Goal: Transaction & Acquisition: Purchase product/service

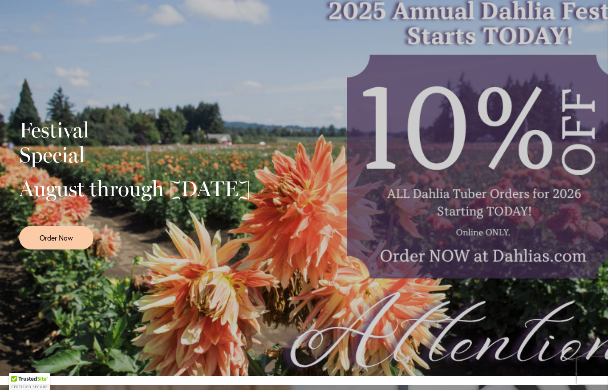
scroll to position [172, 0]
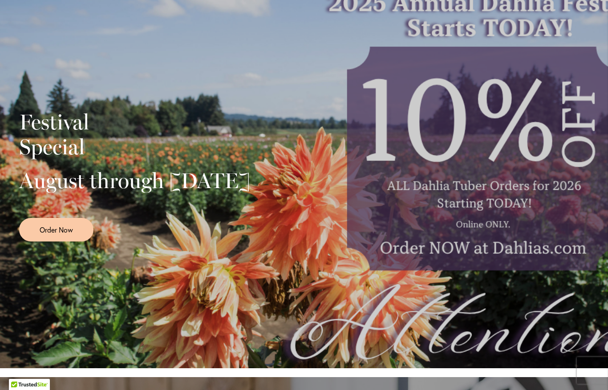
click at [490, 187] on div "Festival Special August through September 28th Order Now" at bounding box center [304, 172] width 570 height 222
click at [509, 165] on div "Festival Special August through September 28th Order Now" at bounding box center [304, 172] width 570 height 222
click at [492, 223] on div "Festival Special August through September 28th Order Now" at bounding box center [304, 172] width 570 height 222
click at [487, 246] on div "Festival Special August through September 28th Order Now" at bounding box center [304, 172] width 570 height 222
click at [484, 236] on div "Festival Special August through September 28th Order Now" at bounding box center [304, 172] width 570 height 222
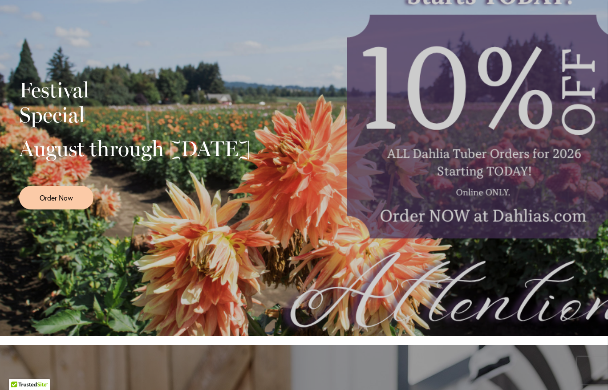
scroll to position [203, 0]
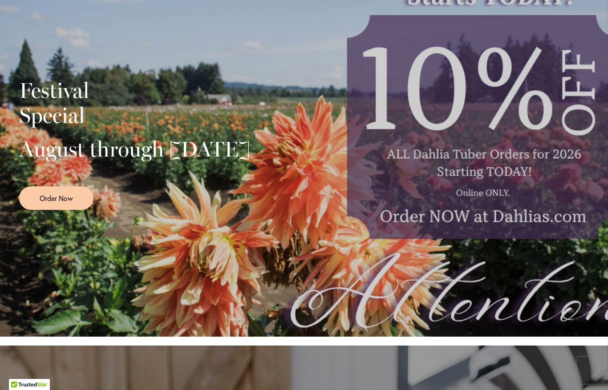
click at [508, 224] on div "Festival Special August through September 28th Order Now" at bounding box center [304, 141] width 570 height 222
click at [497, 226] on div "Festival Special August through September 28th Order Now" at bounding box center [304, 141] width 570 height 222
click at [59, 203] on span "Order Now" at bounding box center [56, 198] width 33 height 10
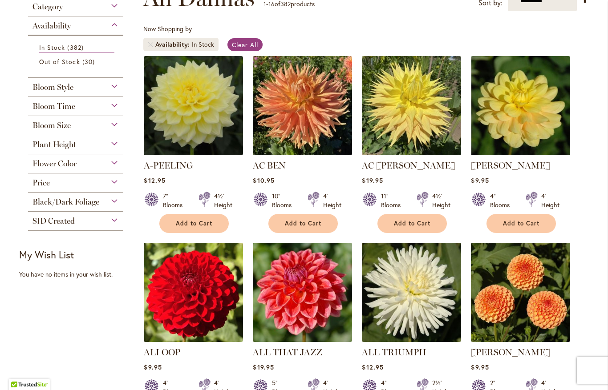
scroll to position [144, 0]
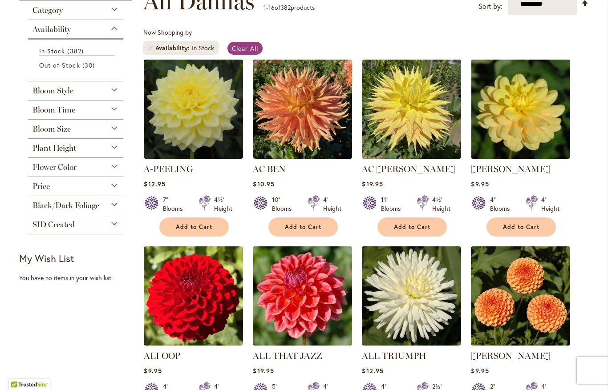
click at [293, 230] on span "Add to Cart" at bounding box center [303, 227] width 36 height 8
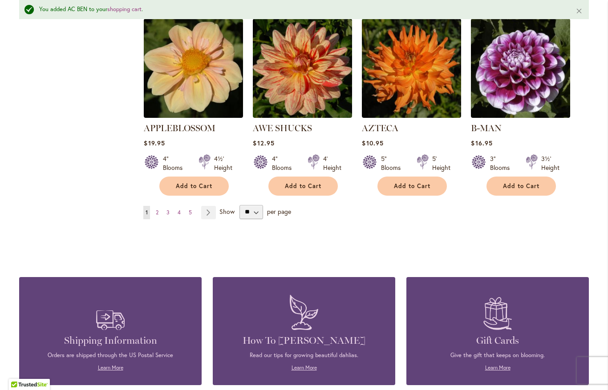
scroll to position [782, 0]
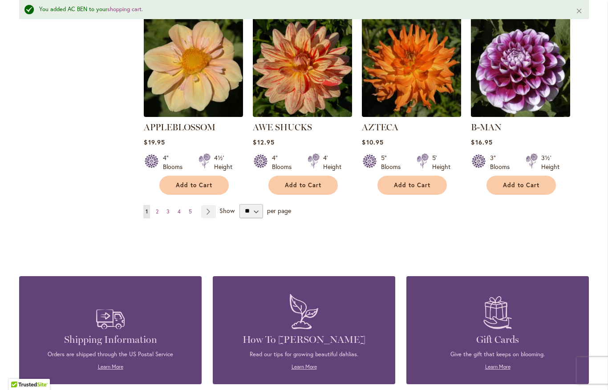
click at [211, 205] on link "Page Next" at bounding box center [208, 211] width 15 height 13
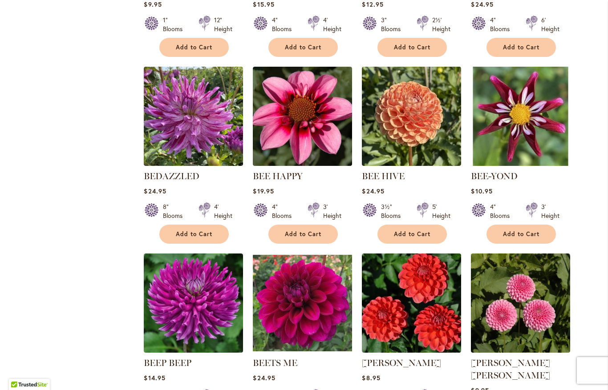
scroll to position [513, 0]
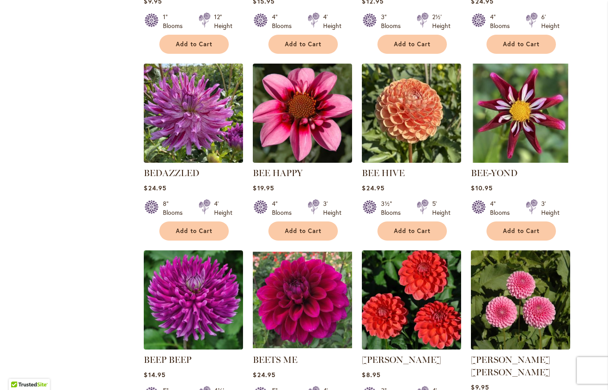
click at [509, 234] on span "Add to Cart" at bounding box center [521, 231] width 36 height 8
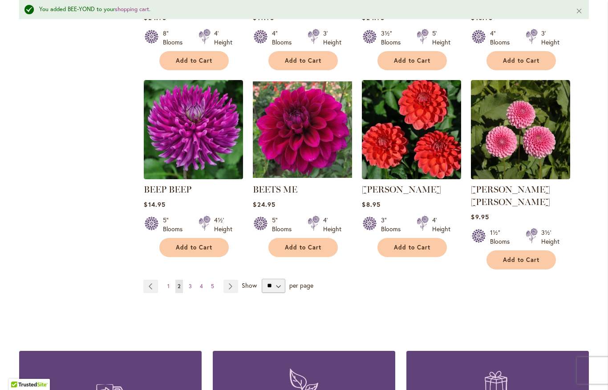
scroll to position [708, 0]
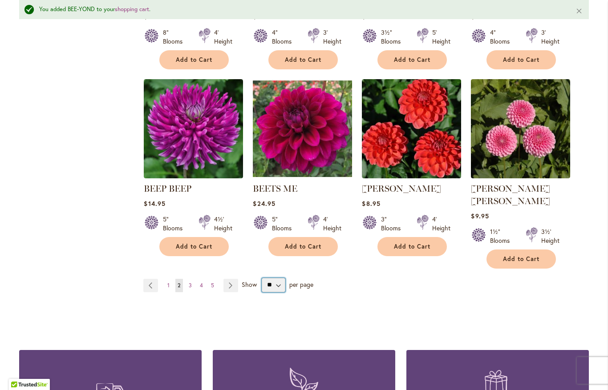
click at [278, 278] on select "** ** ** **" at bounding box center [274, 285] width 24 height 14
select select "**"
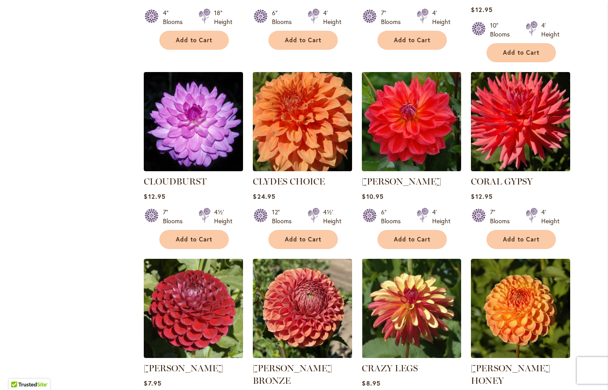
scroll to position [531, 0]
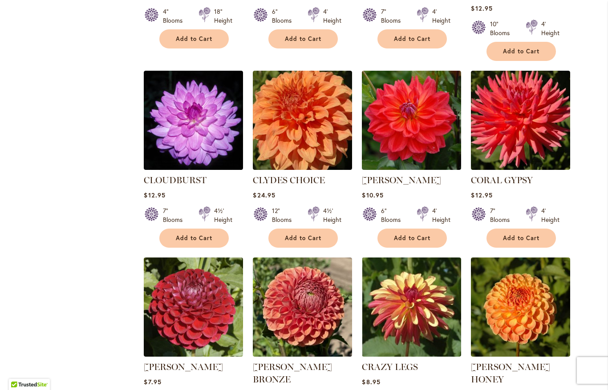
click at [417, 229] on button "Add to Cart" at bounding box center [411, 238] width 69 height 19
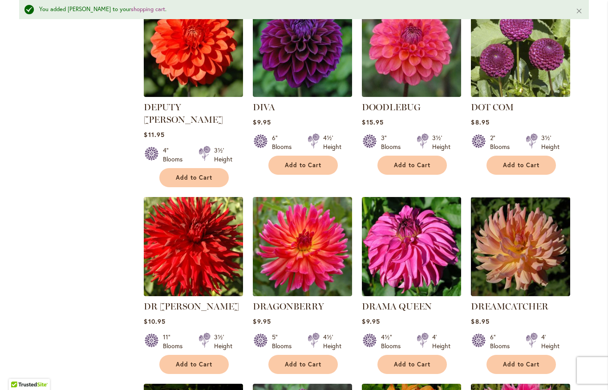
scroll to position [1600, 0]
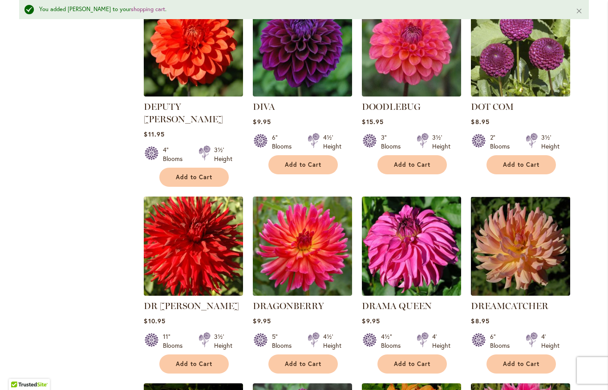
click at [198, 360] on span "Add to Cart" at bounding box center [194, 364] width 36 height 8
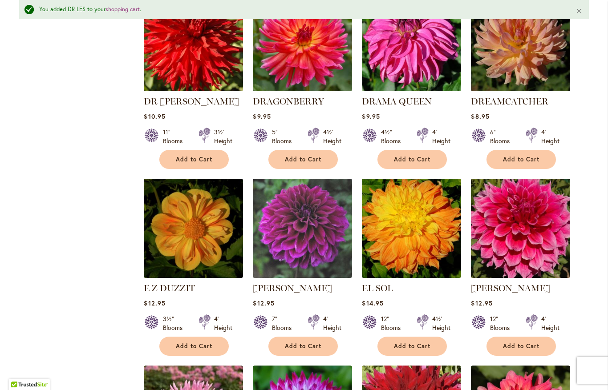
scroll to position [1806, 0]
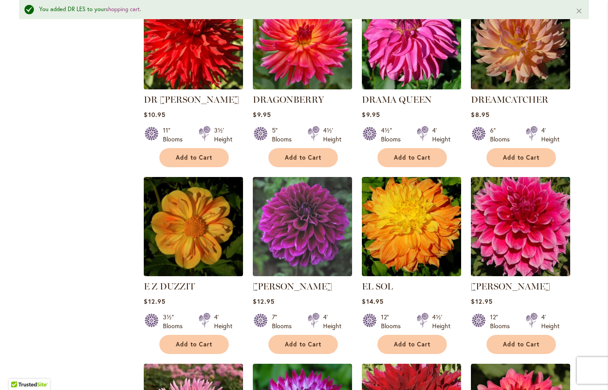
click at [194, 341] on span "Add to Cart" at bounding box center [194, 345] width 36 height 8
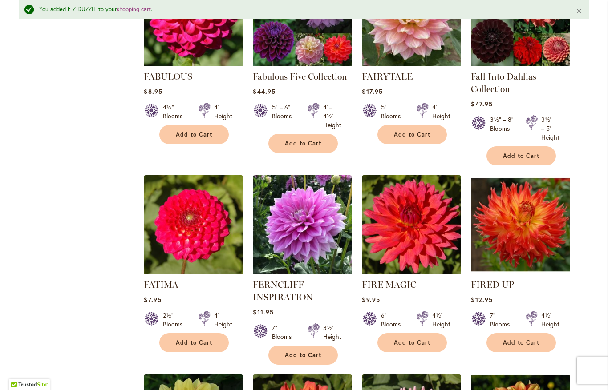
scroll to position [2392, 0]
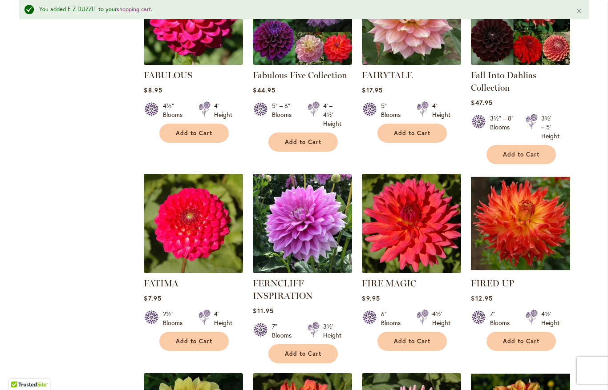
click at [525, 338] on span "Add to Cart" at bounding box center [521, 342] width 36 height 8
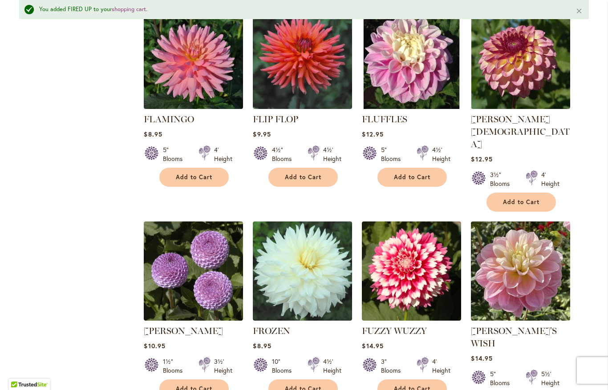
scroll to position [2942, 0]
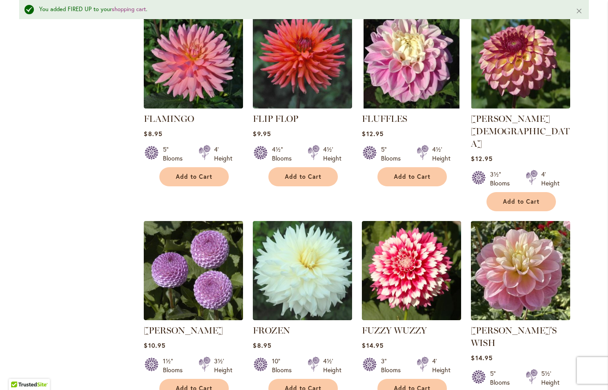
click at [401, 385] on span "Add to Cart" at bounding box center [412, 389] width 36 height 8
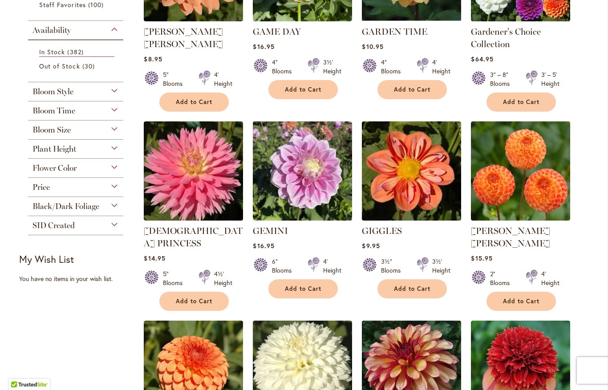
scroll to position [282, 0]
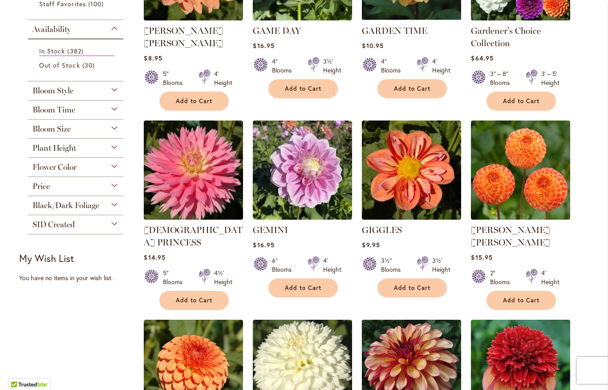
click at [407, 284] on span "Add to Cart" at bounding box center [412, 288] width 36 height 8
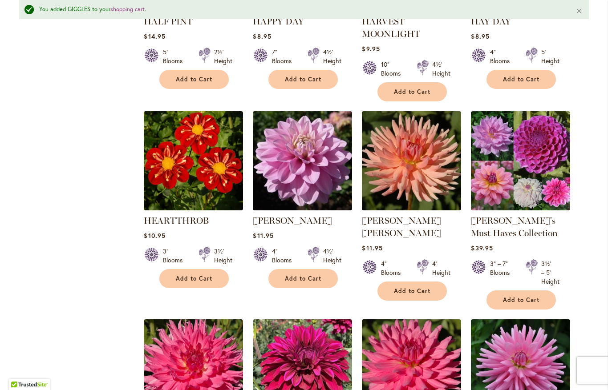
scroll to position [1297, 0]
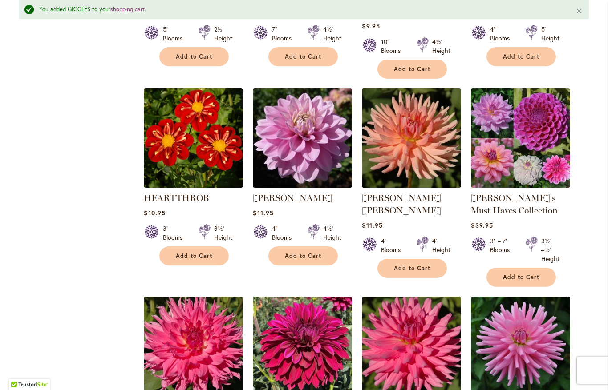
click at [188, 252] on span "Add to Cart" at bounding box center [194, 256] width 36 height 8
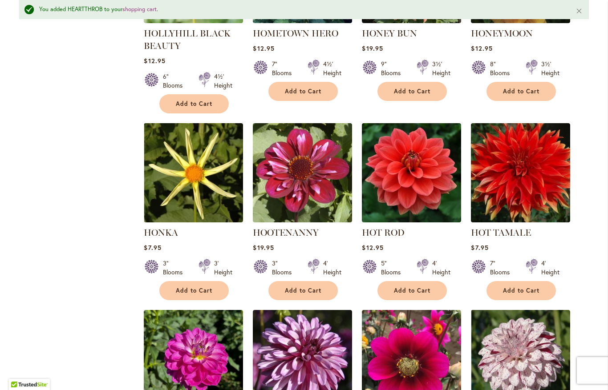
scroll to position [1858, 0]
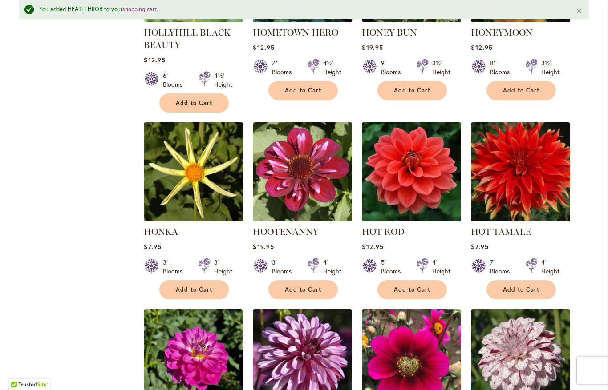
click at [301, 280] on button "Add to Cart" at bounding box center [302, 289] width 69 height 19
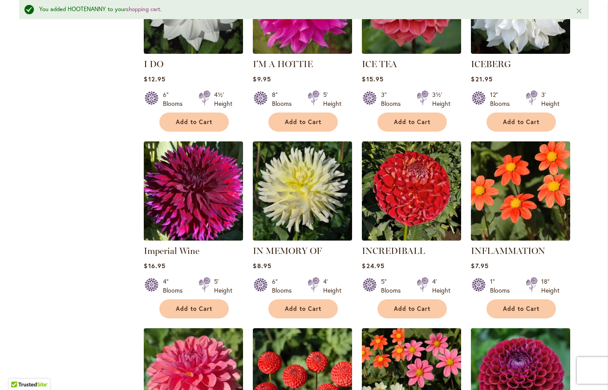
scroll to position [2412, 0]
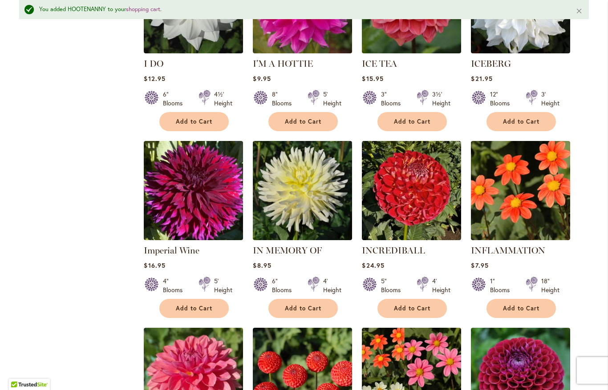
click at [518, 305] on span "Add to Cart" at bounding box center [521, 309] width 36 height 8
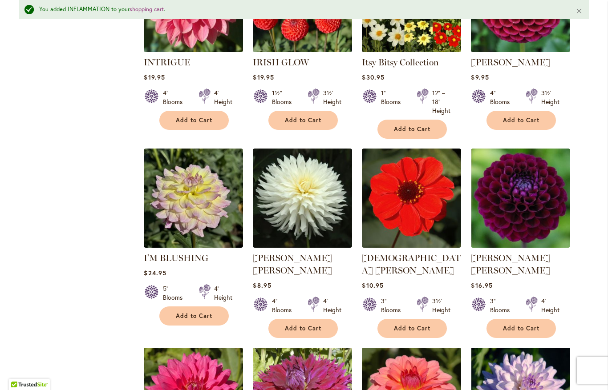
scroll to position [2792, 0]
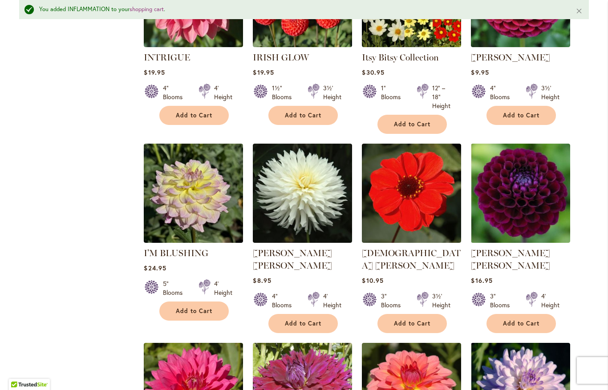
click at [414, 320] on span "Add to Cart" at bounding box center [412, 324] width 36 height 8
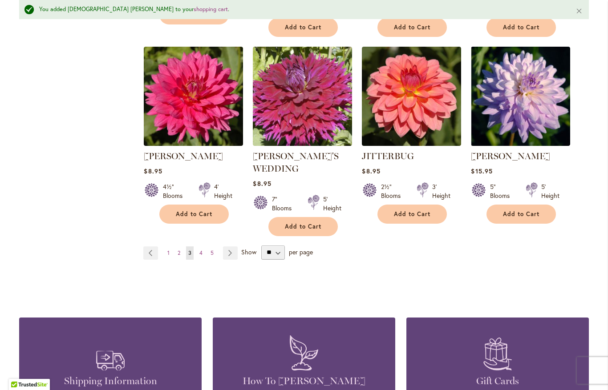
scroll to position [3089, 0]
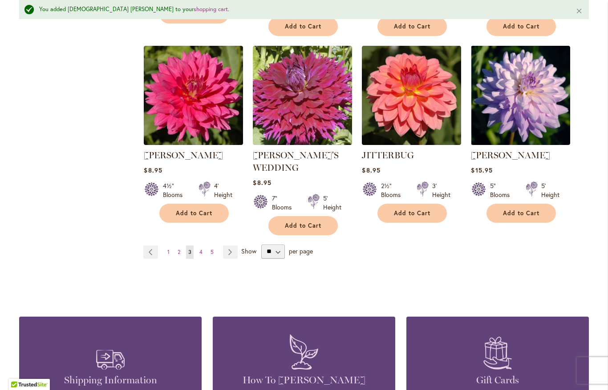
click at [202, 249] on span "4" at bounding box center [200, 252] width 3 height 7
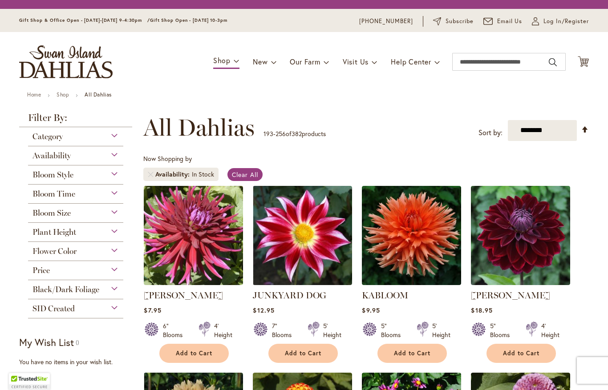
scroll to position [165, 0]
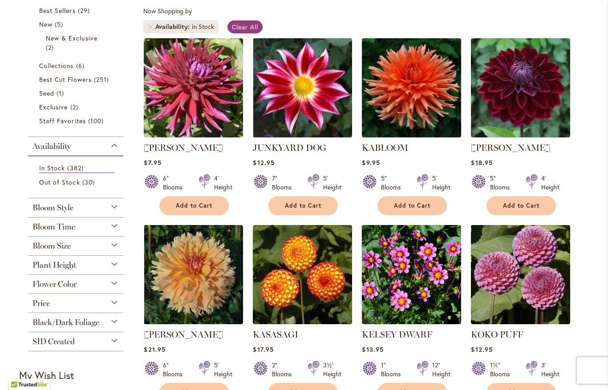
click at [311, 203] on span "Add to Cart" at bounding box center [303, 206] width 36 height 8
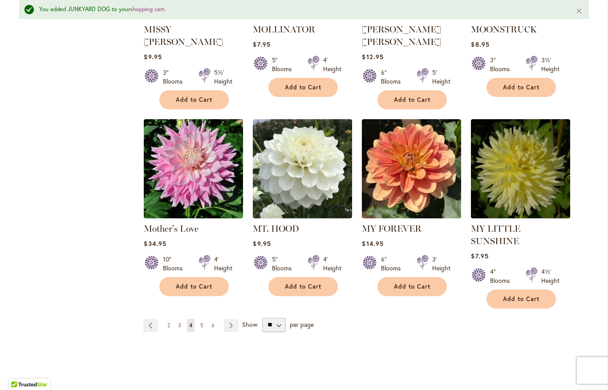
scroll to position [2986, 0]
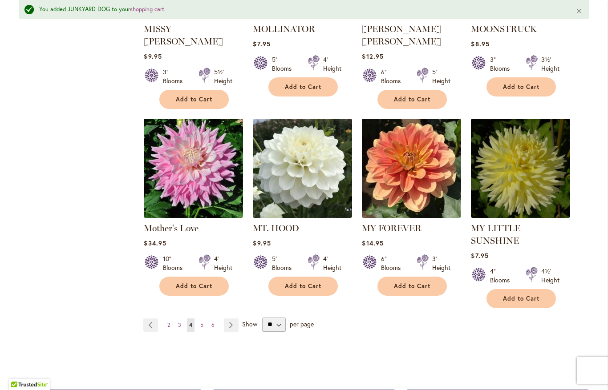
click at [205, 319] on link "Page 5" at bounding box center [202, 325] width 8 height 13
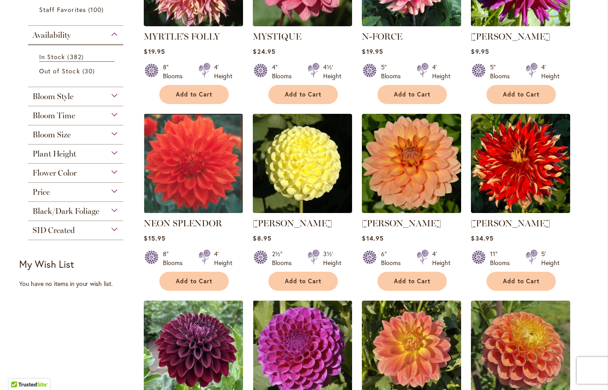
scroll to position [280, 0]
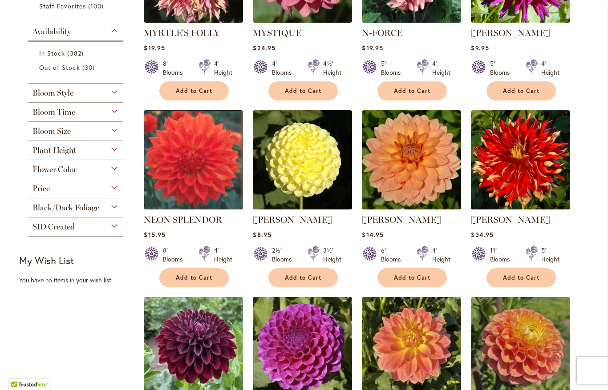
click at [192, 277] on span "Add to Cart" at bounding box center [194, 278] width 36 height 8
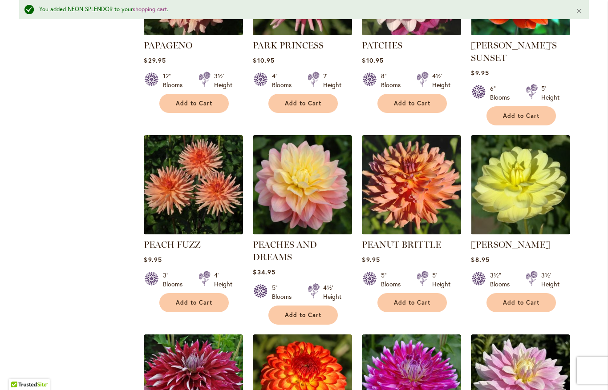
scroll to position [1226, 0]
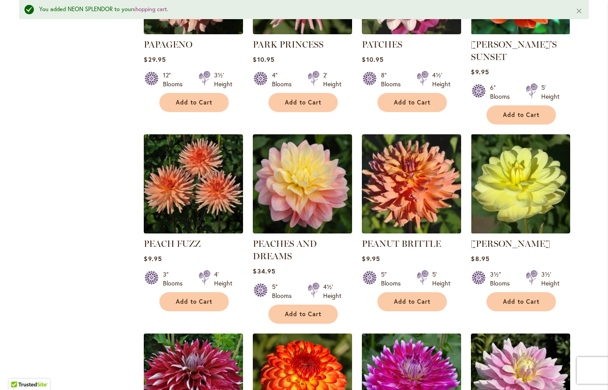
click at [196, 299] on span "Add to Cart" at bounding box center [194, 302] width 36 height 8
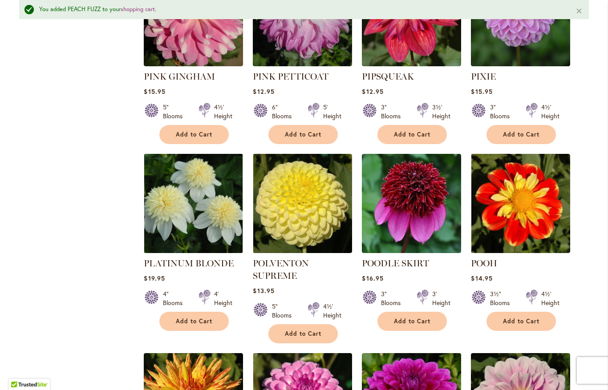
scroll to position [1992, 0]
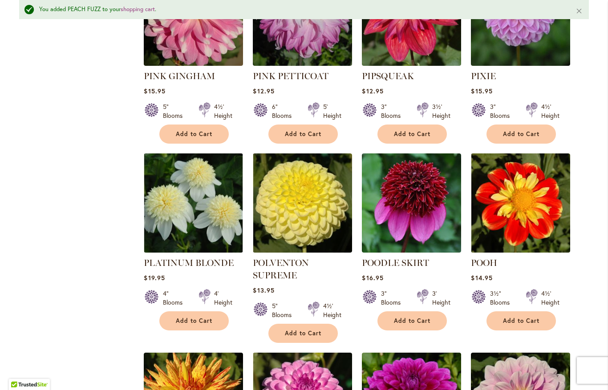
click at [521, 317] on span "Add to Cart" at bounding box center [521, 321] width 36 height 8
click at [200, 317] on span "Add to Cart" at bounding box center [194, 321] width 36 height 8
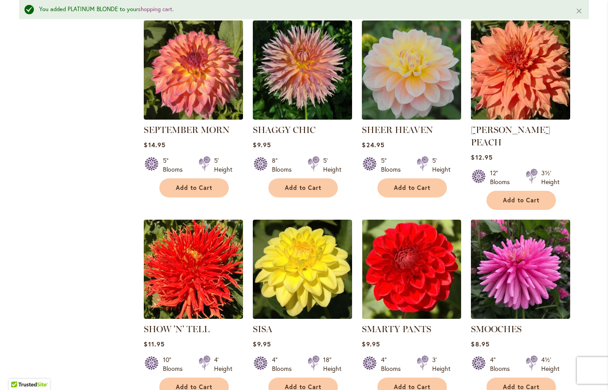
scroll to position [2885, 0]
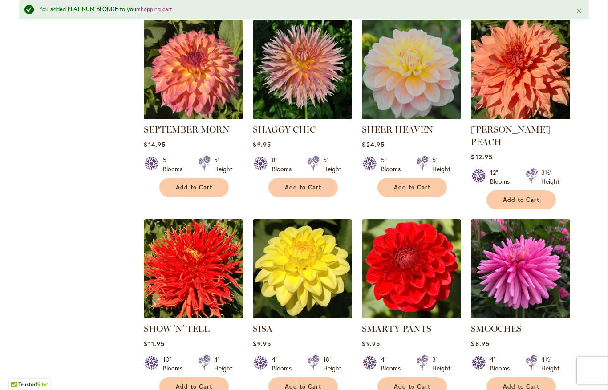
click at [408, 184] on span "Add to Cart" at bounding box center [412, 188] width 36 height 8
click at [302, 383] on span "Add to Cart" at bounding box center [303, 387] width 36 height 8
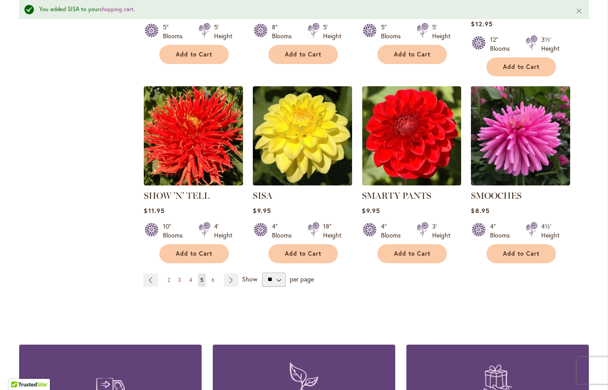
scroll to position [3018, 0]
click at [214, 277] on span "6" at bounding box center [212, 280] width 3 height 7
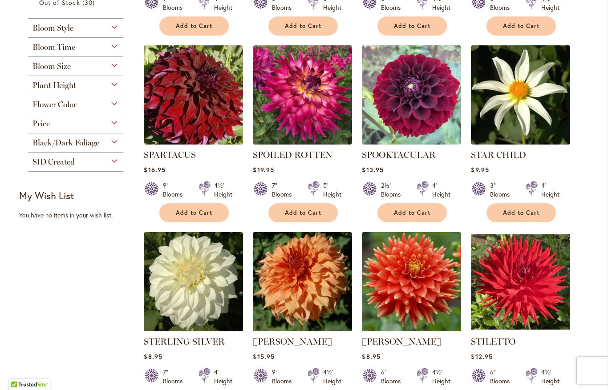
scroll to position [345, 0]
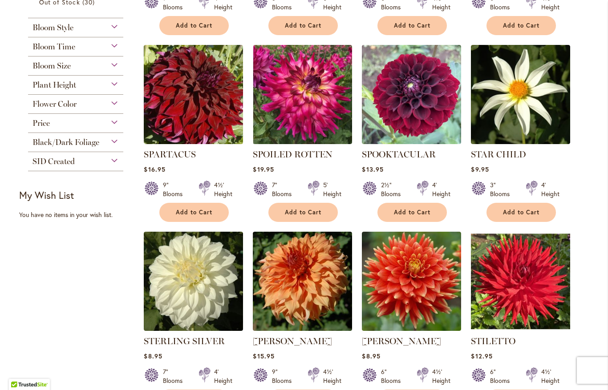
click at [525, 211] on span "Add to Cart" at bounding box center [521, 213] width 36 height 8
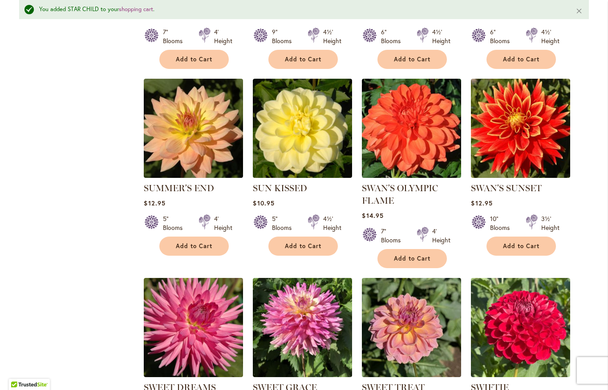
scroll to position [710, 0]
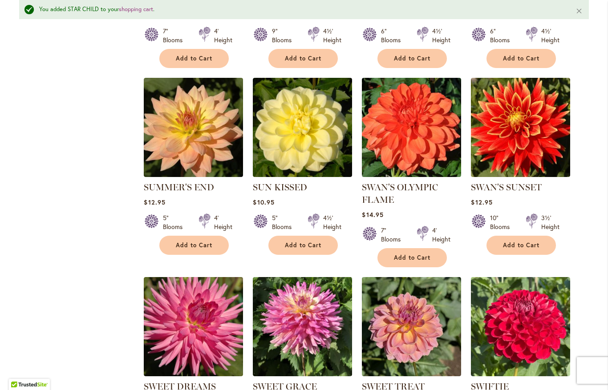
click at [513, 243] on span "Add to Cart" at bounding box center [521, 246] width 36 height 8
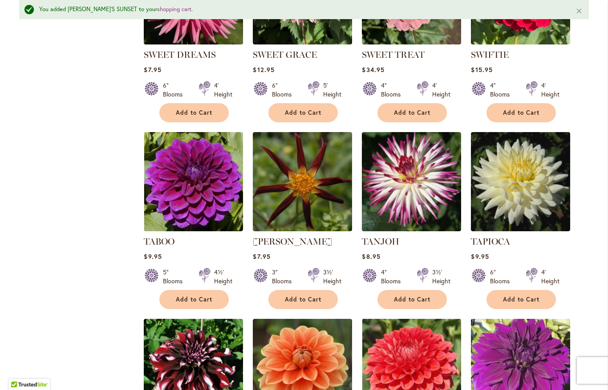
scroll to position [1042, 0]
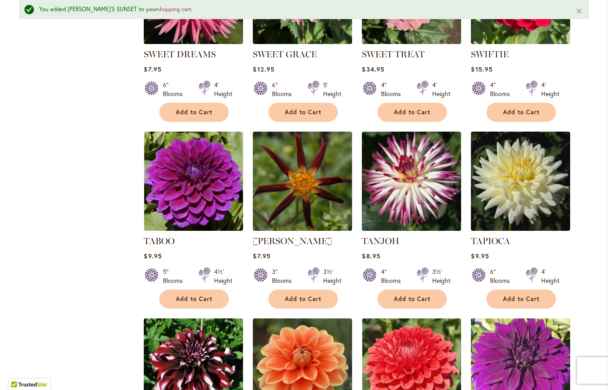
click at [311, 295] on span "Add to Cart" at bounding box center [303, 299] width 36 height 8
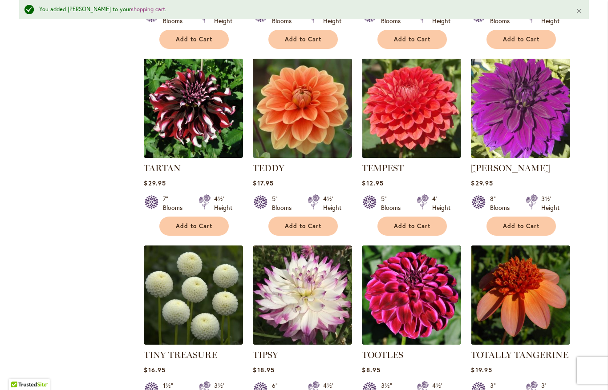
scroll to position [1302, 0]
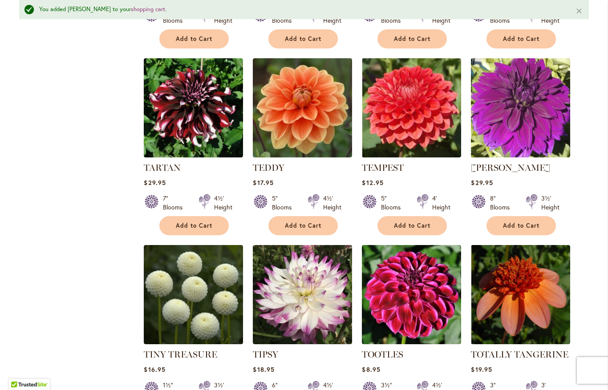
click at [304, 223] on span "Add to Cart" at bounding box center [303, 226] width 36 height 8
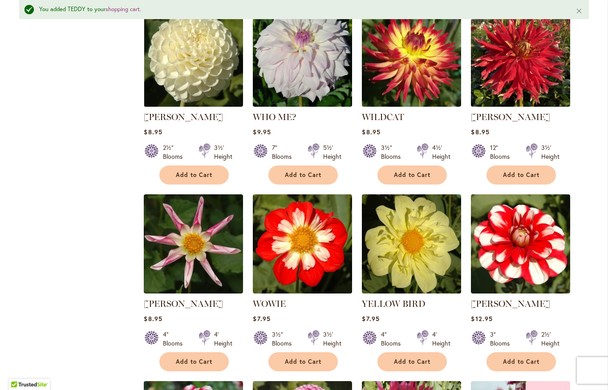
scroll to position [2488, 0]
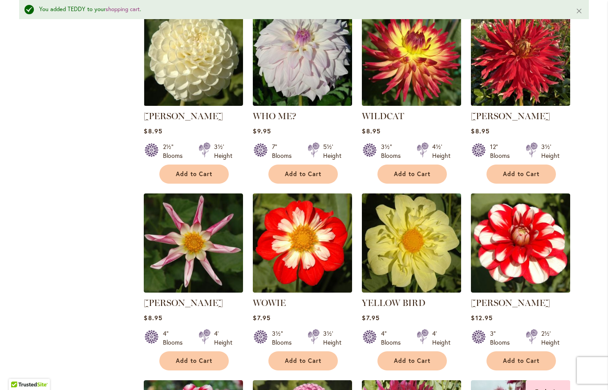
click at [506, 357] on span "Add to Cart" at bounding box center [521, 361] width 36 height 8
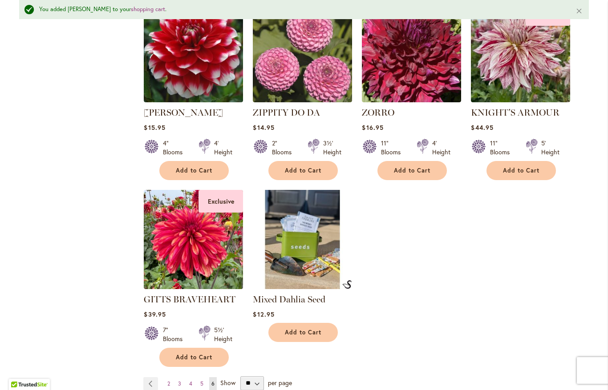
scroll to position [2866, 0]
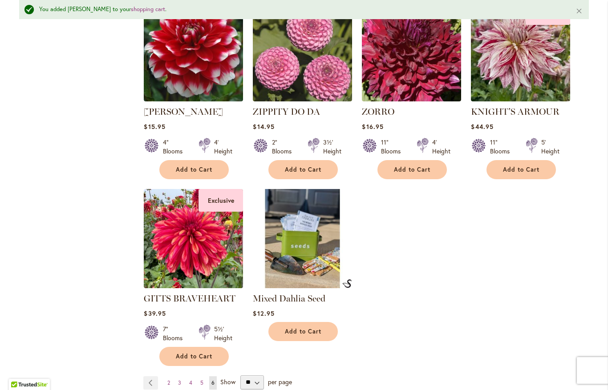
click at [301, 328] on span "Add to Cart" at bounding box center [303, 332] width 36 height 8
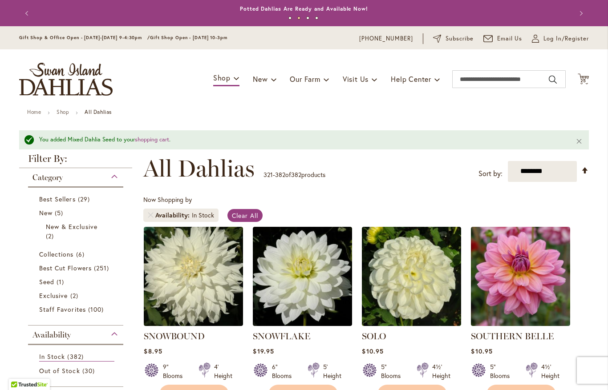
scroll to position [0, 0]
click at [586, 80] on span "25" at bounding box center [583, 81] width 6 height 6
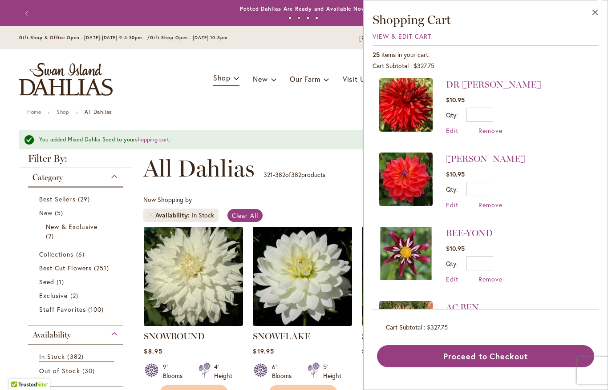
scroll to position [1576, 0]
click at [484, 350] on span "Remove" at bounding box center [490, 354] width 24 height 8
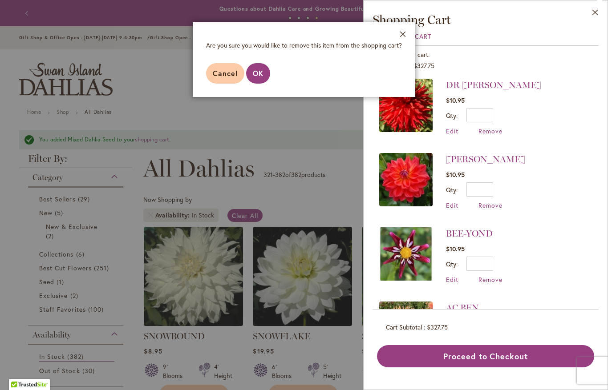
click at [260, 70] on span "OK" at bounding box center [258, 73] width 11 height 9
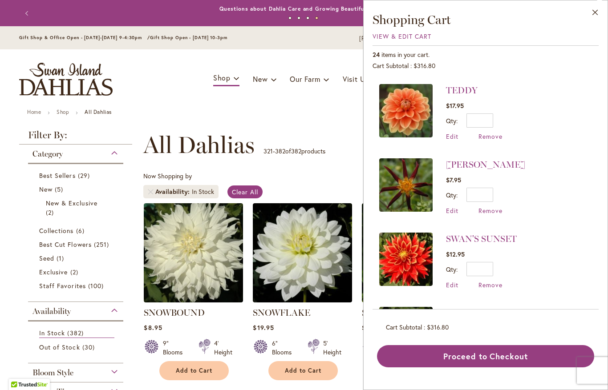
scroll to position [144, 0]
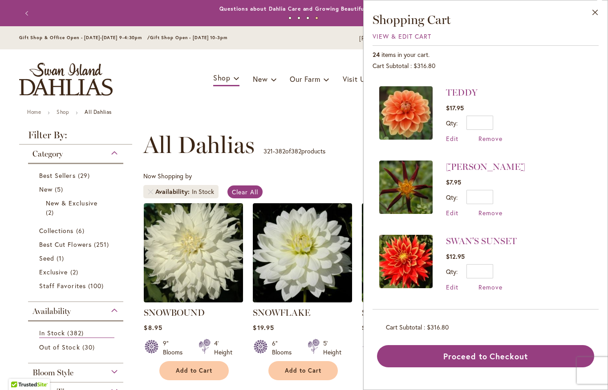
click at [489, 210] on span "Remove" at bounding box center [490, 213] width 24 height 8
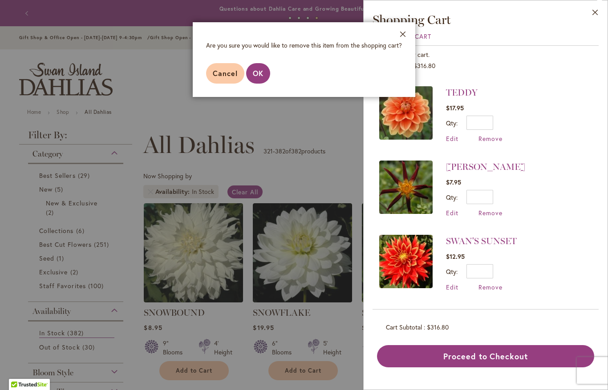
click at [258, 68] on button "OK" at bounding box center [258, 73] width 24 height 20
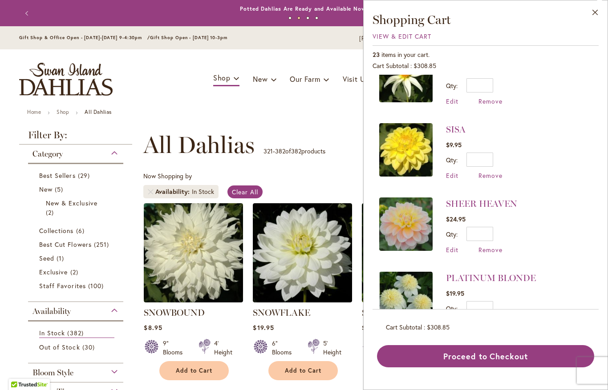
scroll to position [330, 0]
click at [491, 247] on span "Remove" at bounding box center [490, 249] width 24 height 8
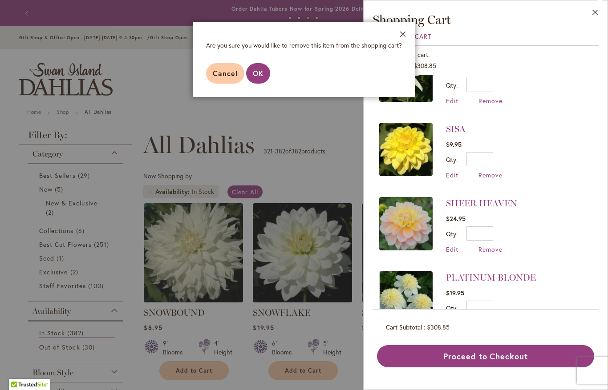
click at [262, 72] on span "OK" at bounding box center [258, 73] width 11 height 9
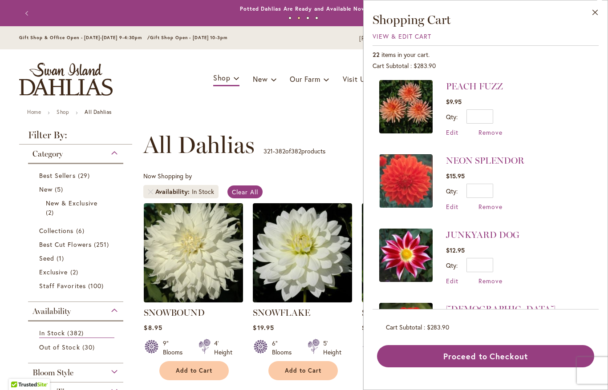
scroll to position [597, 0]
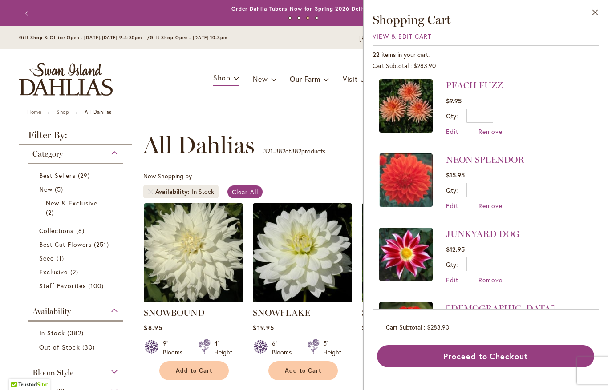
click at [488, 204] on span "Remove" at bounding box center [490, 206] width 24 height 8
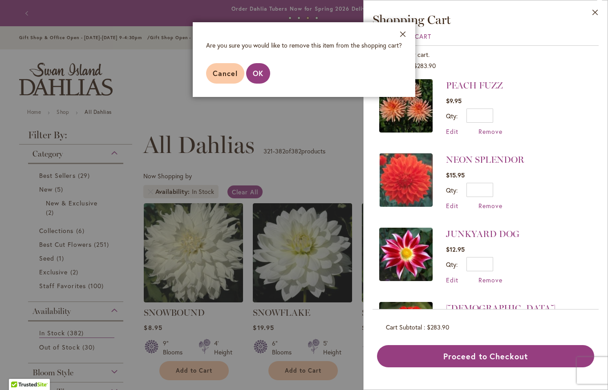
click at [259, 73] on span "OK" at bounding box center [258, 73] width 11 height 9
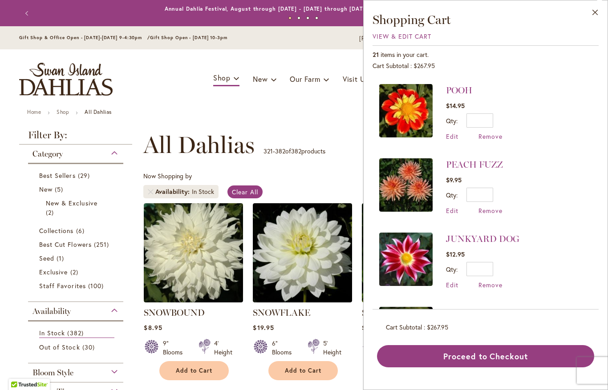
scroll to position [517, 0]
click at [489, 284] on span "Remove" at bounding box center [490, 285] width 24 height 8
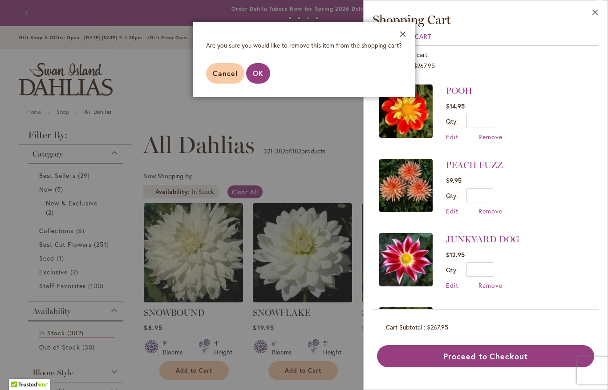
click at [260, 73] on span "OK" at bounding box center [258, 73] width 11 height 9
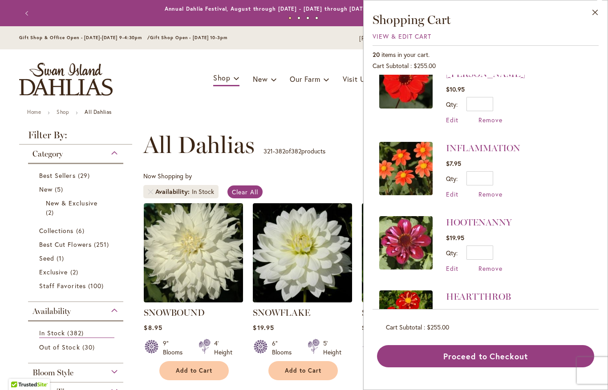
scroll to position [695, 0]
click at [487, 264] on span "Remove" at bounding box center [490, 268] width 24 height 8
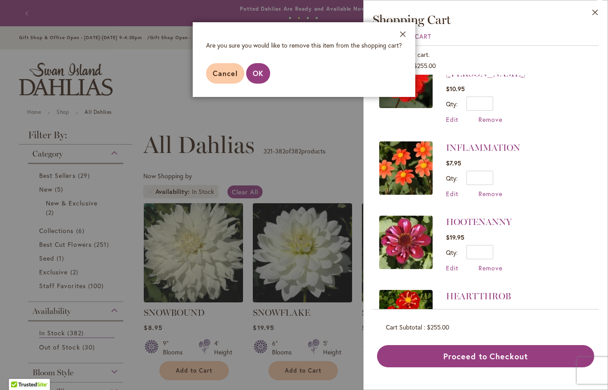
click at [259, 76] on span "OK" at bounding box center [258, 73] width 11 height 9
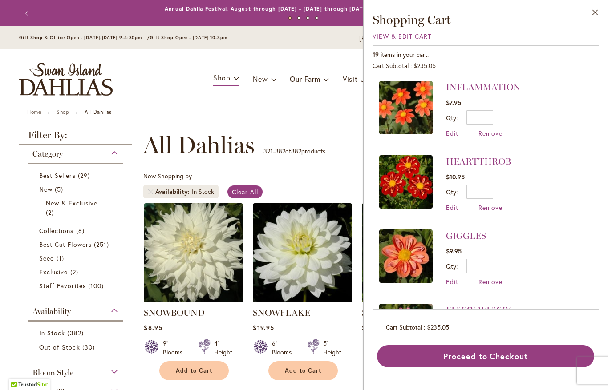
scroll to position [756, 0]
click at [485, 277] on span "Remove" at bounding box center [490, 281] width 24 height 8
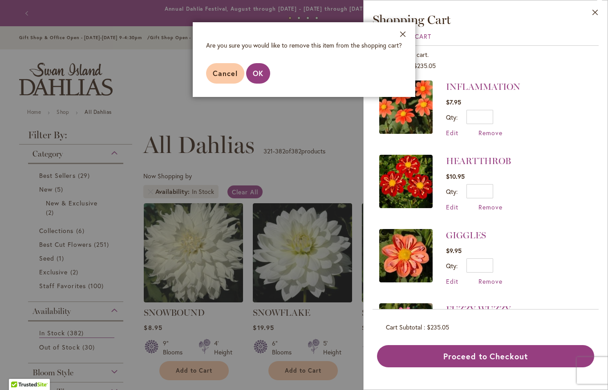
click at [257, 74] on span "OK" at bounding box center [258, 73] width 11 height 9
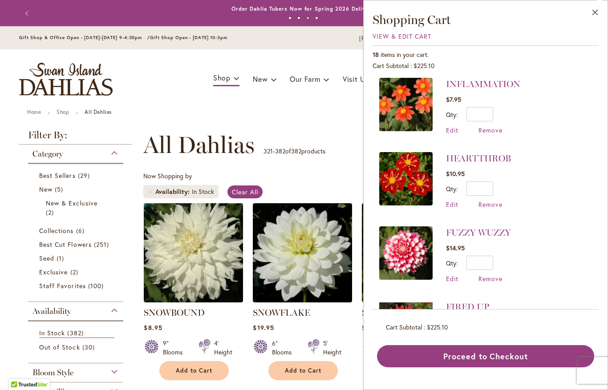
scroll to position [767, 0]
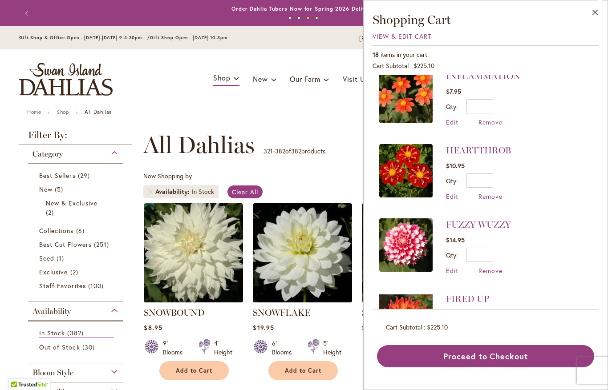
click at [491, 267] on span "Remove" at bounding box center [490, 271] width 24 height 8
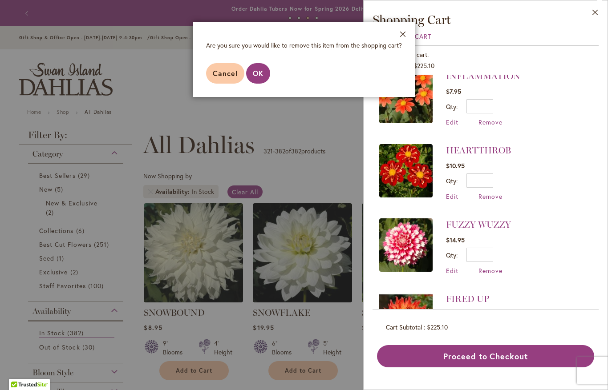
click at [261, 73] on span "OK" at bounding box center [258, 73] width 11 height 9
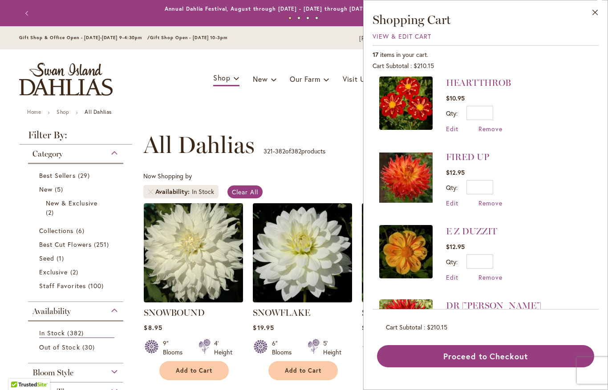
scroll to position [834, 0]
click at [487, 199] on span "Remove" at bounding box center [490, 203] width 24 height 8
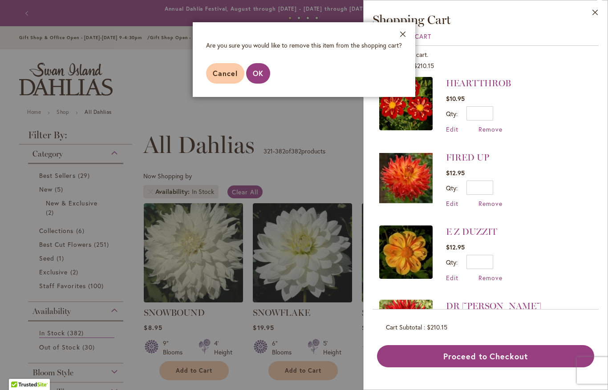
click at [260, 71] on span "OK" at bounding box center [258, 73] width 11 height 9
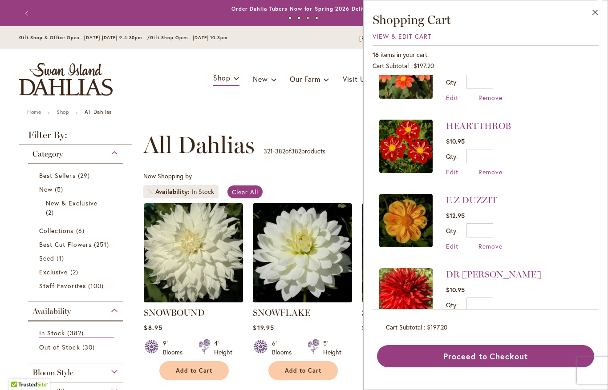
scroll to position [792, 0]
click at [489, 316] on span "Remove" at bounding box center [490, 320] width 24 height 8
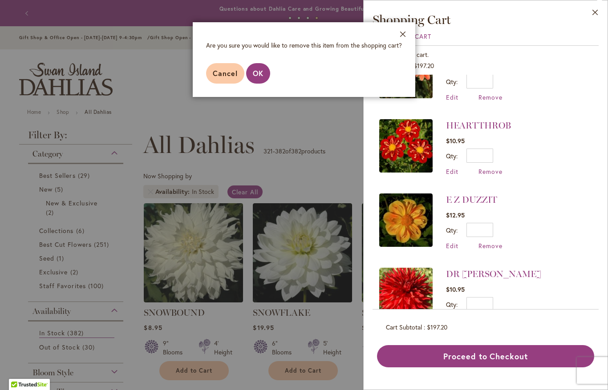
click at [263, 71] on span "OK" at bounding box center [258, 73] width 11 height 9
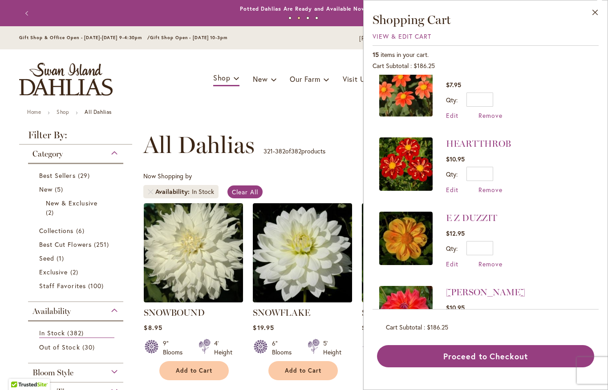
scroll to position [774, 0]
click at [489, 260] on span "Remove" at bounding box center [490, 264] width 24 height 8
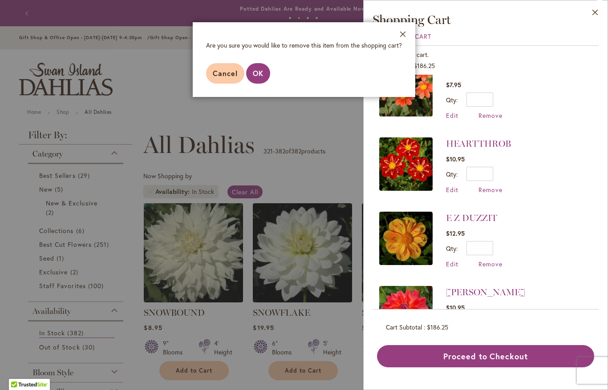
click at [258, 75] on span "OK" at bounding box center [258, 73] width 11 height 9
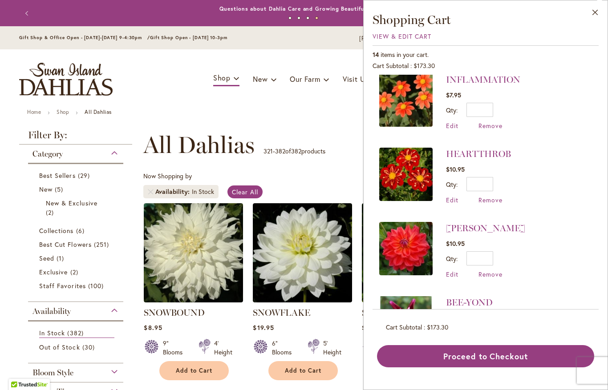
scroll to position [763, 0]
click at [488, 271] on span "Remove" at bounding box center [490, 275] width 24 height 8
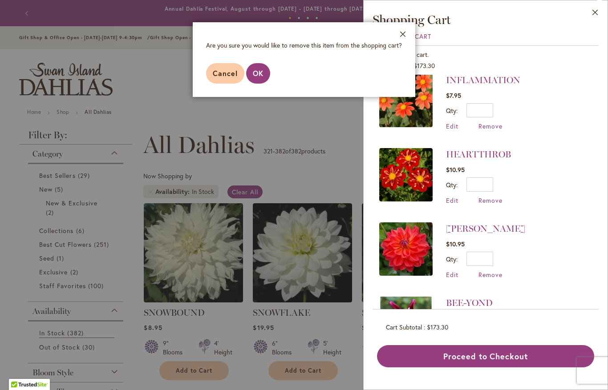
click at [261, 77] on span "OK" at bounding box center [258, 73] width 11 height 9
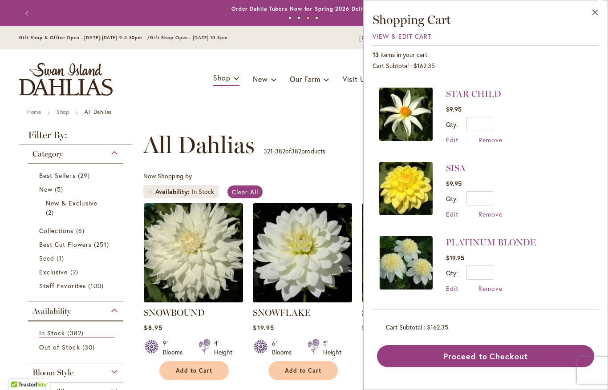
scroll to position [279, 0]
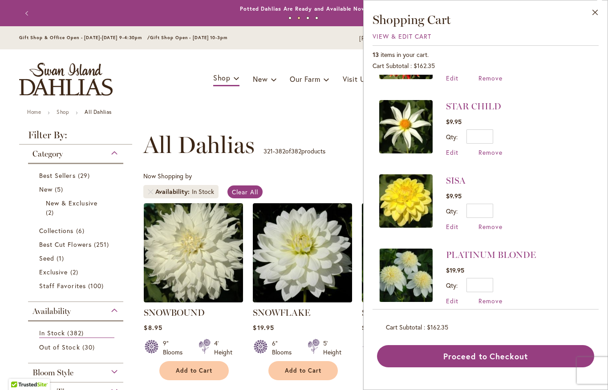
click at [474, 105] on link "STAR CHILD" at bounding box center [473, 106] width 55 height 11
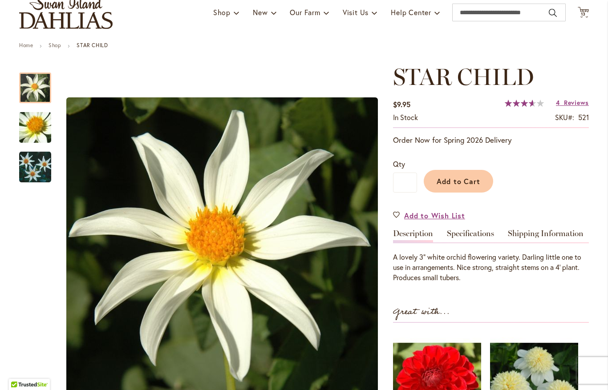
scroll to position [71, 0]
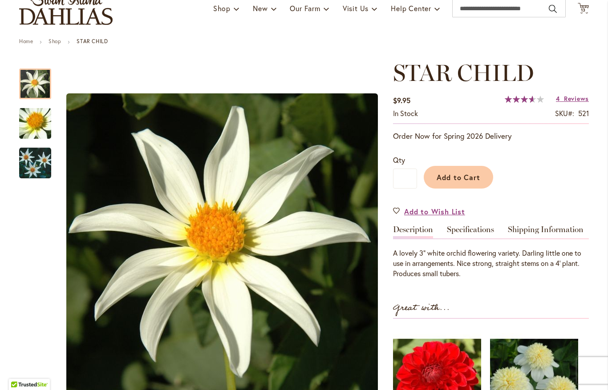
click at [479, 232] on link "Specifications" at bounding box center [470, 232] width 47 height 13
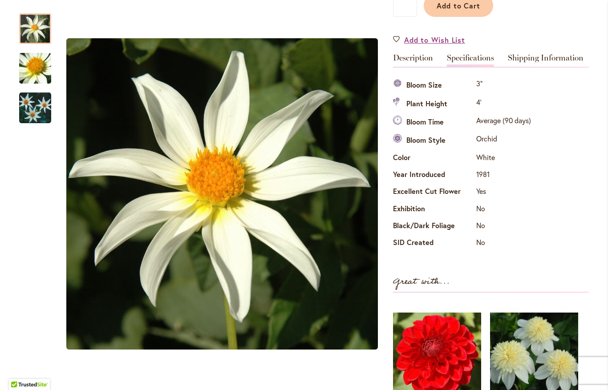
scroll to position [240, 0]
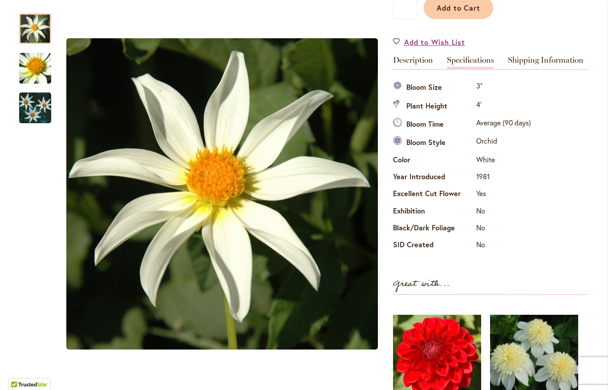
click at [537, 61] on link "Shipping Information" at bounding box center [546, 62] width 76 height 13
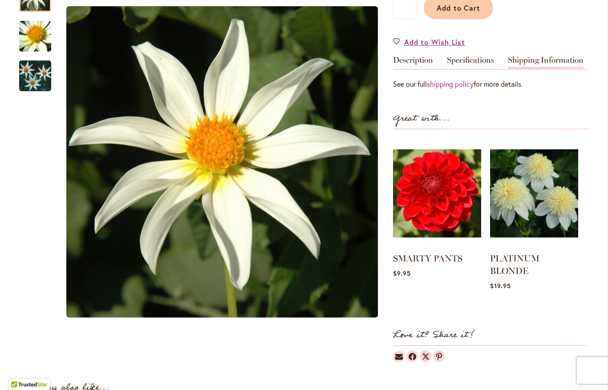
click at [460, 84] on link "shipping policy" at bounding box center [450, 83] width 47 height 9
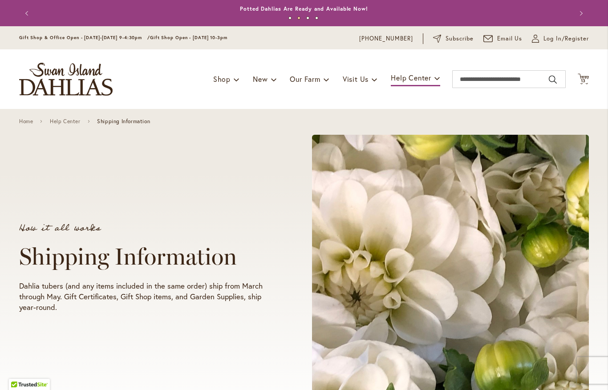
click at [555, 36] on span "Log In/Register" at bounding box center [565, 38] width 45 height 9
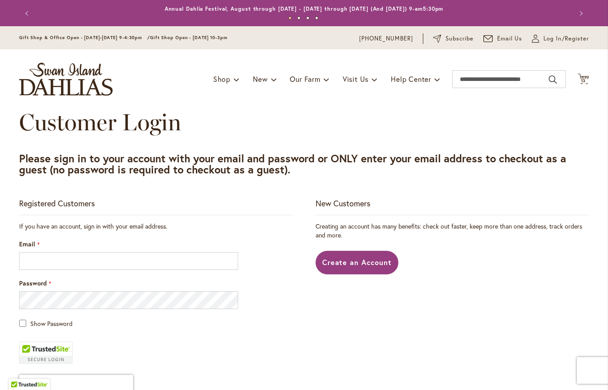
click at [351, 264] on span "Create an Account" at bounding box center [357, 262] width 70 height 9
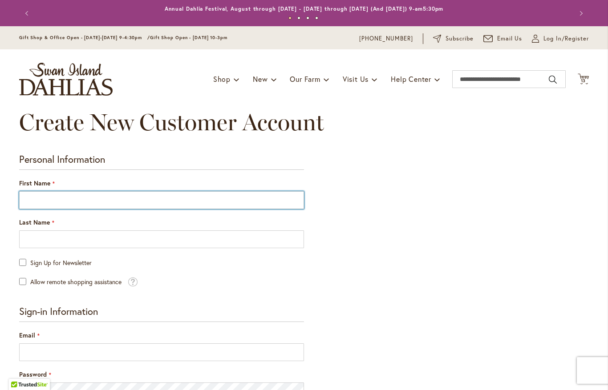
click at [130, 202] on input "First Name" at bounding box center [161, 200] width 285 height 18
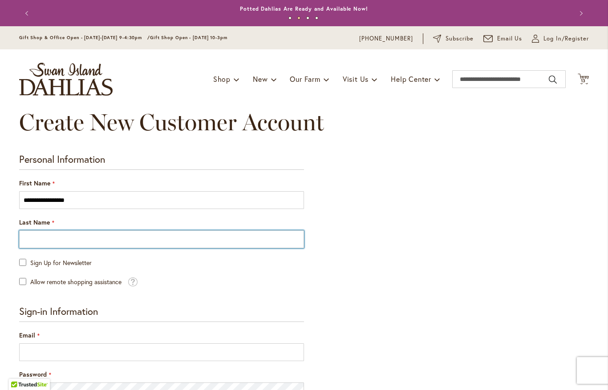
click at [48, 238] on input "Last Name" at bounding box center [161, 239] width 285 height 18
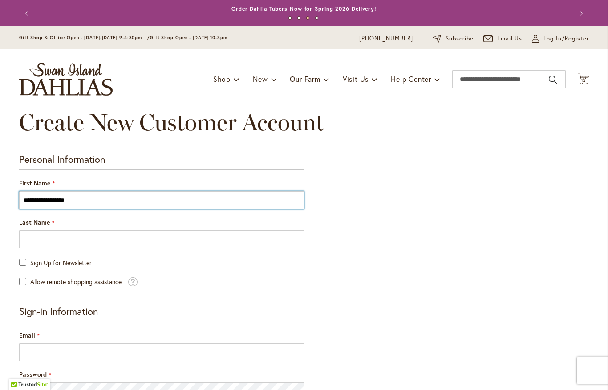
click at [62, 200] on input "**********" at bounding box center [161, 200] width 285 height 18
type input "*****"
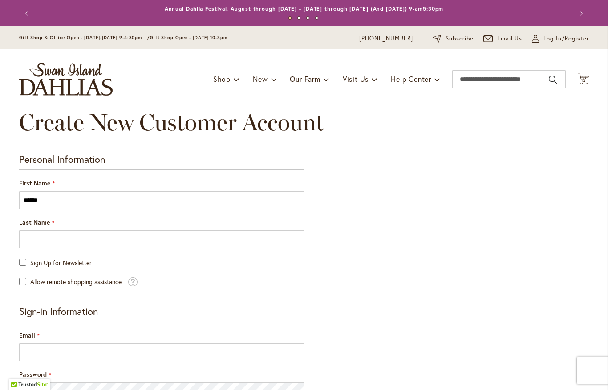
click at [37, 235] on input "Last Name" at bounding box center [161, 239] width 285 height 18
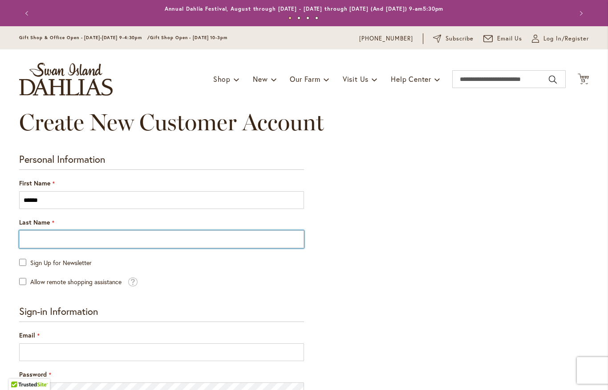
paste input "**********"
type input "**********"
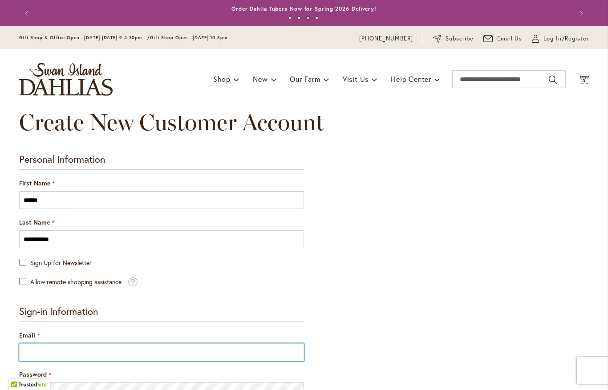
click at [129, 348] on input "Email" at bounding box center [161, 352] width 285 height 18
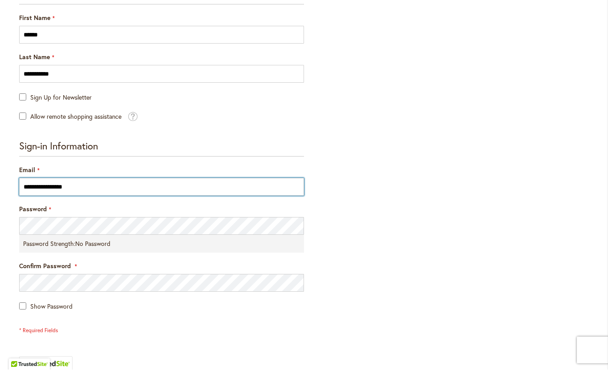
scroll to position [145, 0]
type input "**********"
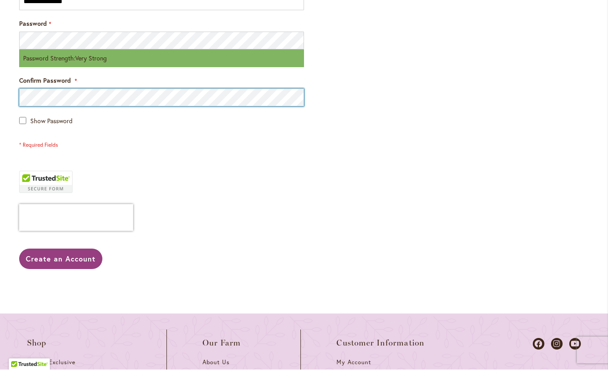
scroll to position [340, 0]
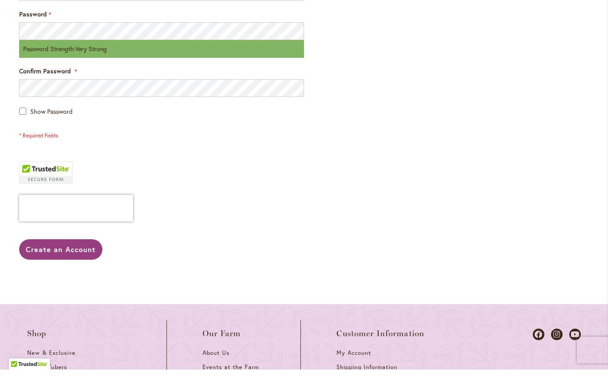
click at [67, 265] on span "Create an Account" at bounding box center [61, 269] width 70 height 9
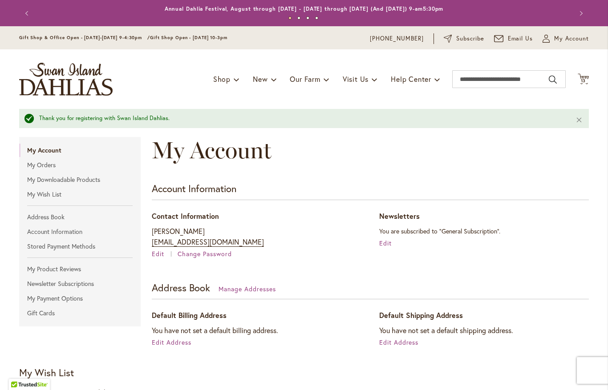
click at [173, 339] on span "Edit Address" at bounding box center [172, 342] width 40 height 8
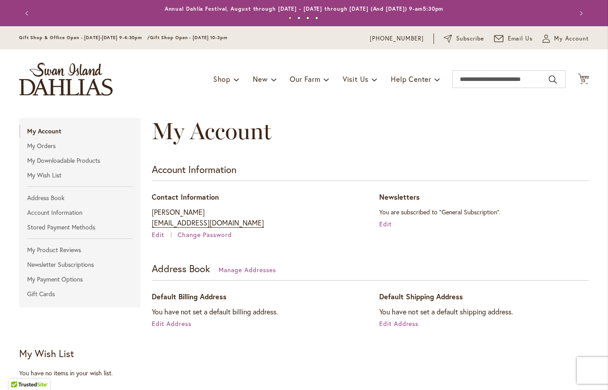
click at [241, 268] on span "Manage Addresses" at bounding box center [246, 270] width 57 height 8
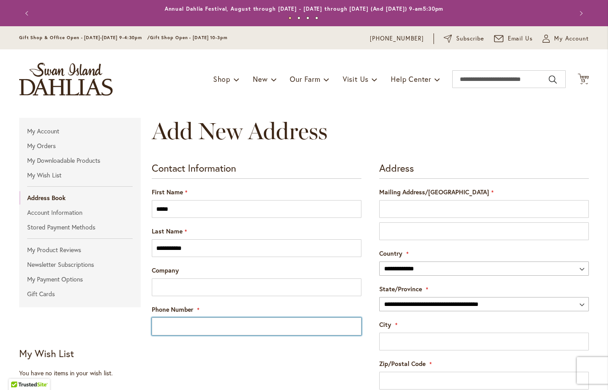
click at [205, 328] on input "Phone Number" at bounding box center [257, 327] width 210 height 18
type input "**********"
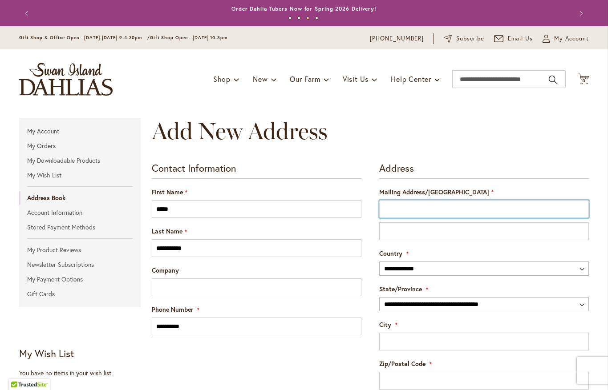
click at [408, 210] on input "Mailing Address/[GEOGRAPHIC_DATA]" at bounding box center [484, 209] width 210 height 18
type input "**********"
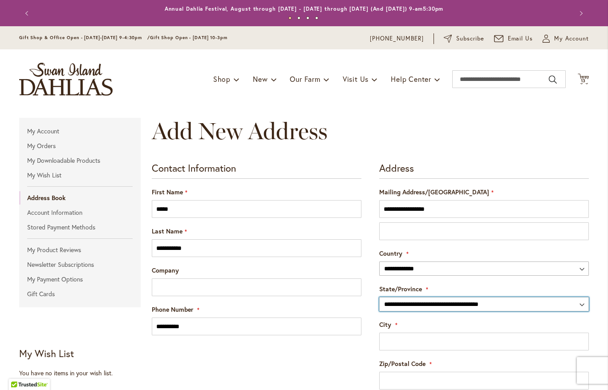
click at [408, 306] on select "**********" at bounding box center [484, 304] width 210 height 14
select select "**"
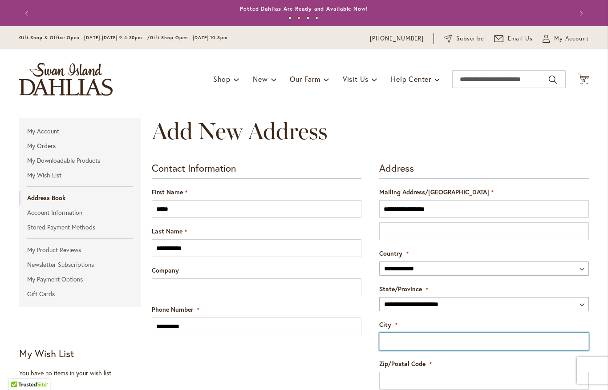
click at [393, 343] on input "City" at bounding box center [484, 342] width 210 height 18
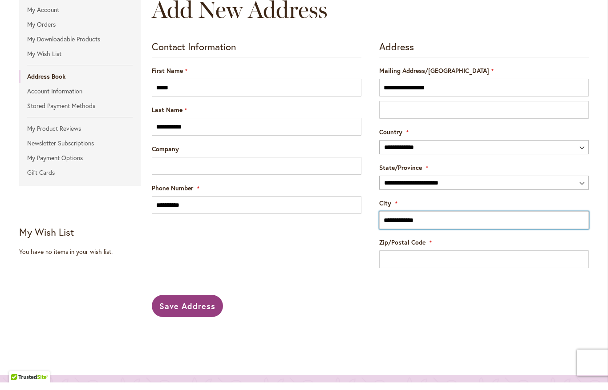
scroll to position [115, 0]
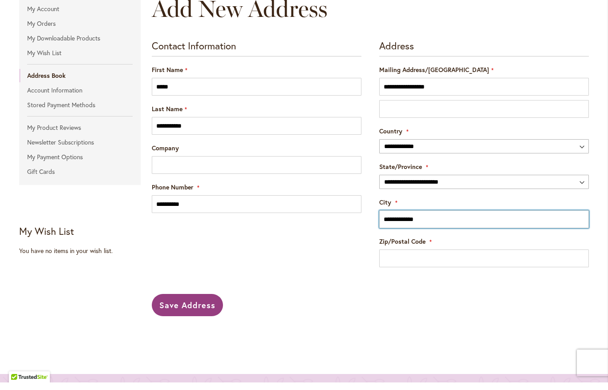
type input "**********"
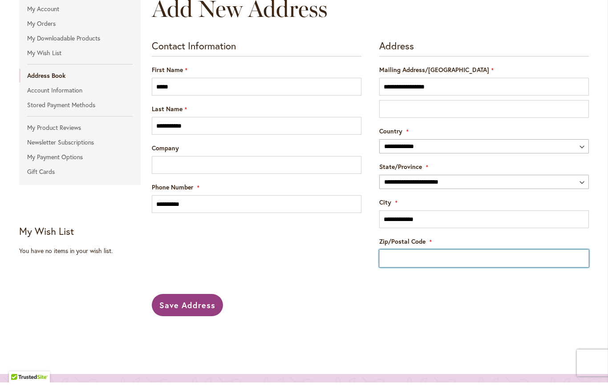
click at [404, 261] on input "Zip/Postal Code" at bounding box center [484, 266] width 210 height 18
type input "*****"
click at [191, 307] on span "Save Address" at bounding box center [187, 312] width 56 height 11
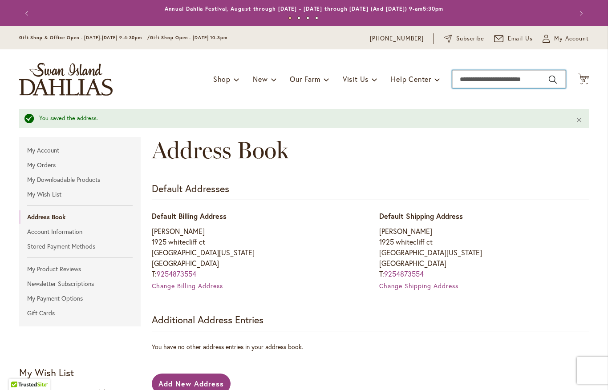
click at [470, 78] on input "Search" at bounding box center [508, 79] width 113 height 18
type input "********"
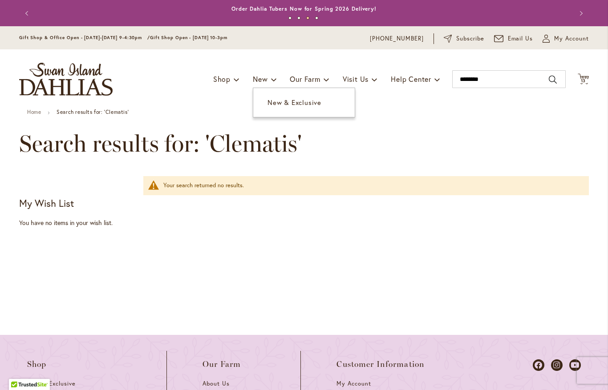
click at [281, 107] on link "New & Exclusive" at bounding box center [303, 103] width 101 height 16
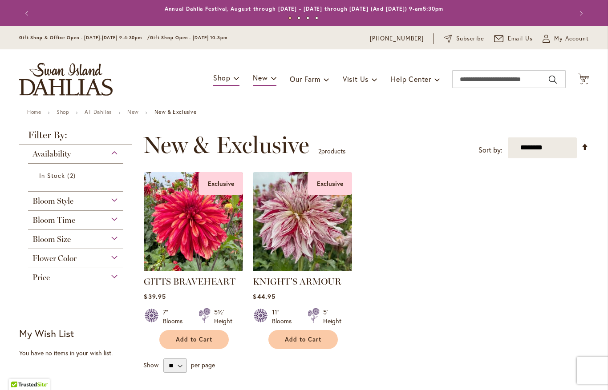
click at [588, 75] on icon "Cart .cls-1 { fill: #231f20; }" at bounding box center [583, 78] width 11 height 11
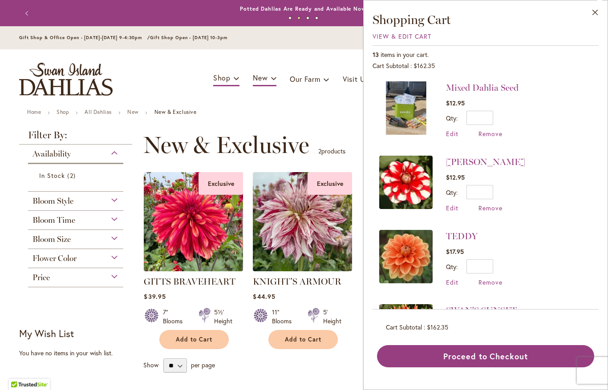
click at [406, 38] on span "View & Edit Cart" at bounding box center [401, 36] width 59 height 8
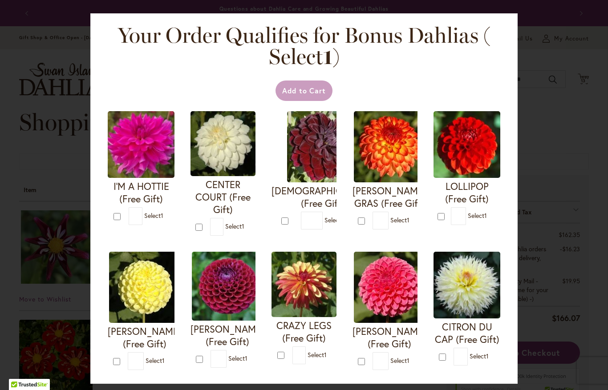
type input "*"
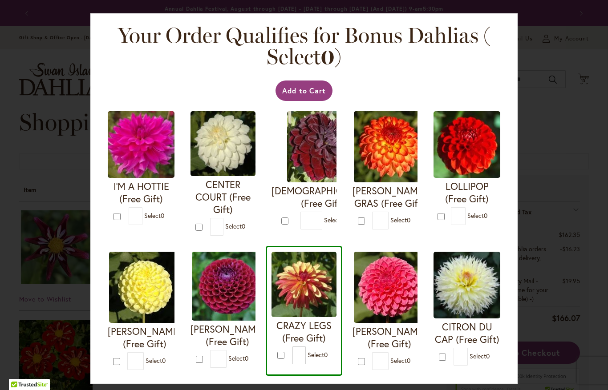
click at [307, 88] on button "Add to Cart" at bounding box center [303, 91] width 57 height 20
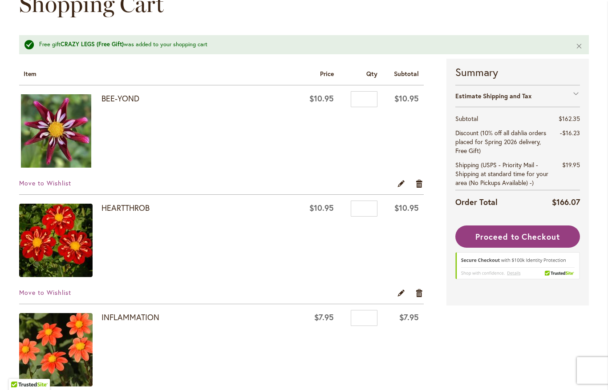
scroll to position [113, 0]
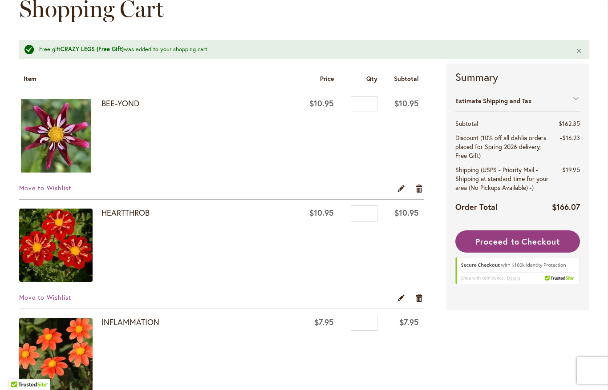
click at [60, 188] on span "Move to Wishlist" at bounding box center [45, 188] width 52 height 8
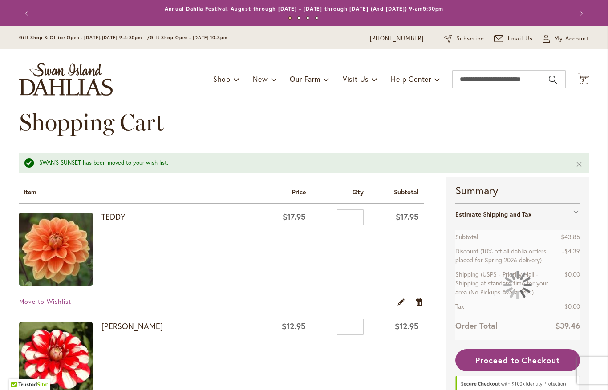
click at [60, 303] on span "Move to Wishlist" at bounding box center [45, 301] width 52 height 8
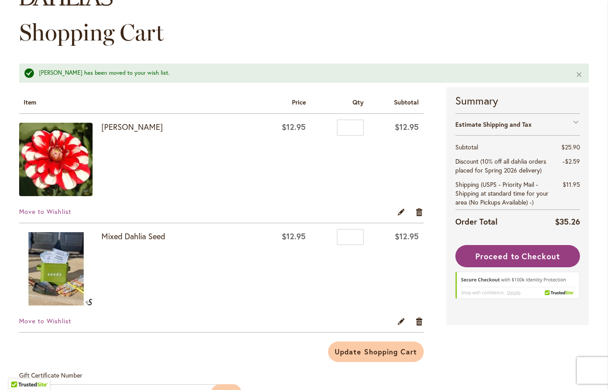
scroll to position [97, 0]
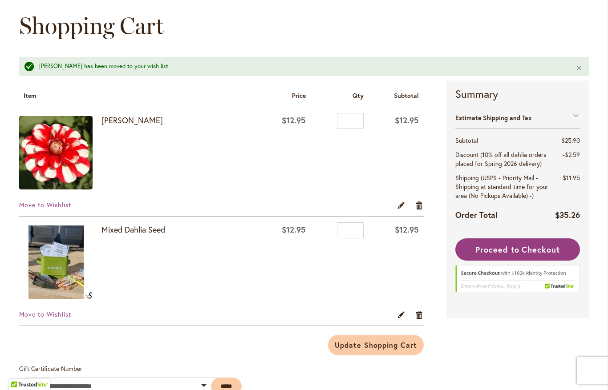
click at [59, 315] on span "Move to Wishlist" at bounding box center [45, 314] width 52 height 8
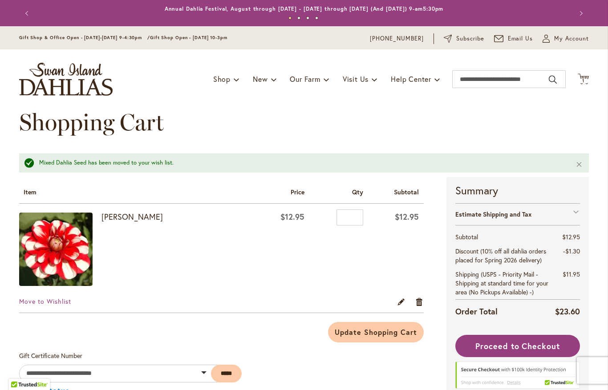
click at [65, 302] on span "Move to Wishlist" at bounding box center [45, 301] width 52 height 8
